Goal: Communication & Community: Answer question/provide support

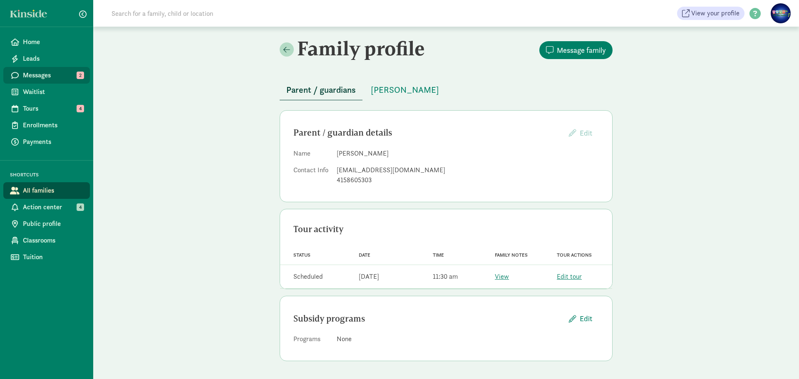
click at [76, 75] on span "Messages" at bounding box center [53, 75] width 60 height 10
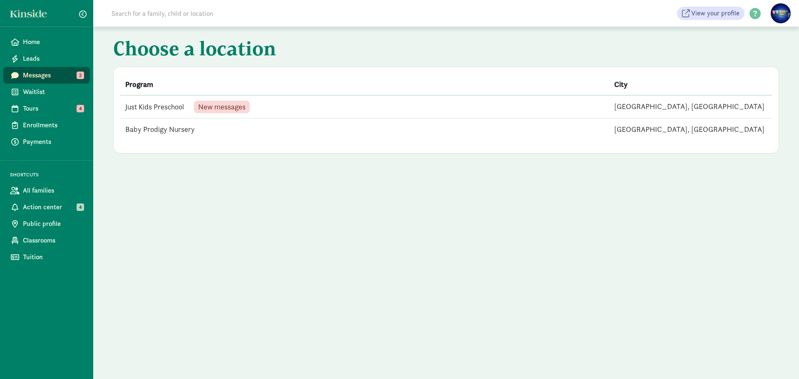
click at [167, 112] on td "Just Kids Preschool New messages" at bounding box center [364, 106] width 489 height 23
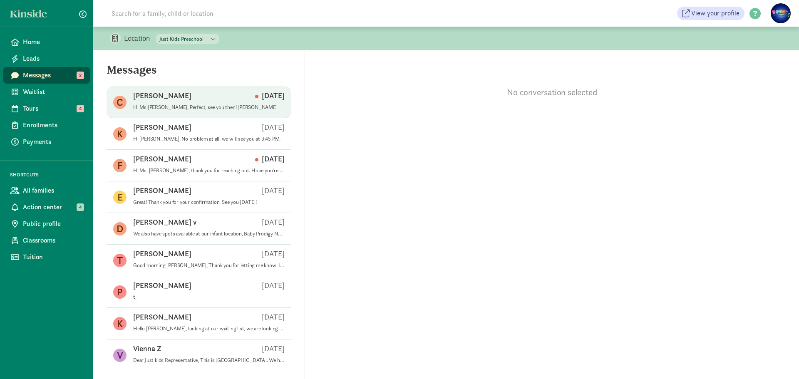
click at [182, 107] on p "Hi Ms Qina, Perfect, see you then! Carla" at bounding box center [208, 107] width 151 height 7
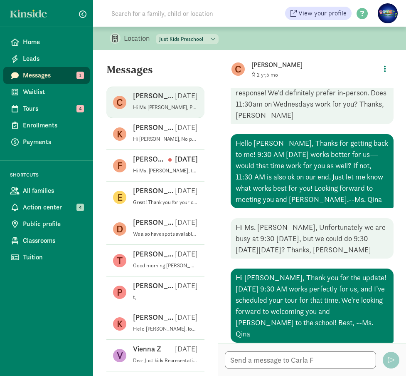
scroll to position [196, 0]
